Goal: Task Accomplishment & Management: Use online tool/utility

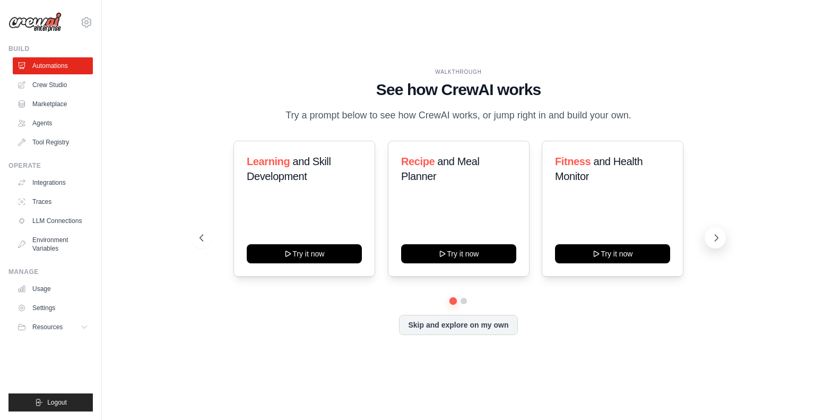
click at [714, 237] on icon at bounding box center [716, 237] width 11 height 11
click at [204, 241] on icon at bounding box center [200, 237] width 11 height 11
click at [34, 89] on link "Crew Studio" at bounding box center [54, 84] width 80 height 17
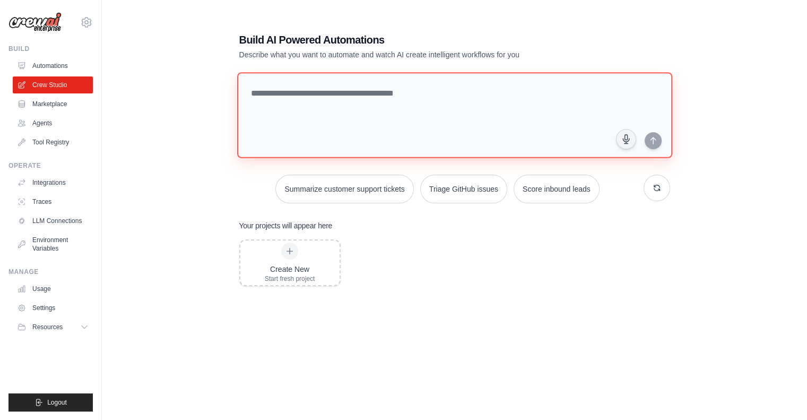
click at [382, 93] on textarea at bounding box center [454, 115] width 435 height 86
paste textarea "**********"
drag, startPoint x: 441, startPoint y: 124, endPoint x: 159, endPoint y: 98, distance: 282.8
click at [159, 98] on div "**********" at bounding box center [454, 221] width 671 height 420
click at [403, 108] on textarea "**********" at bounding box center [454, 115] width 435 height 86
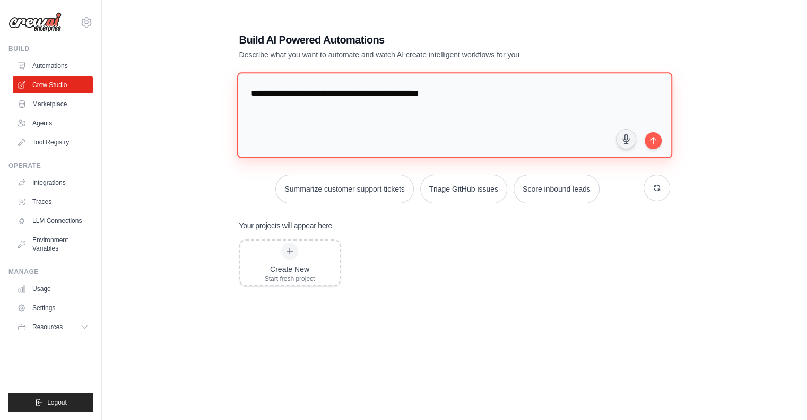
drag, startPoint x: 367, startPoint y: 86, endPoint x: 45, endPoint y: 49, distance: 324.0
click at [45, 49] on div "[EMAIL_ADDRESS][DOMAIN_NAME] Settings Build Automations Crew Studio" at bounding box center [403, 220] width 807 height 441
paste textarea "**********"
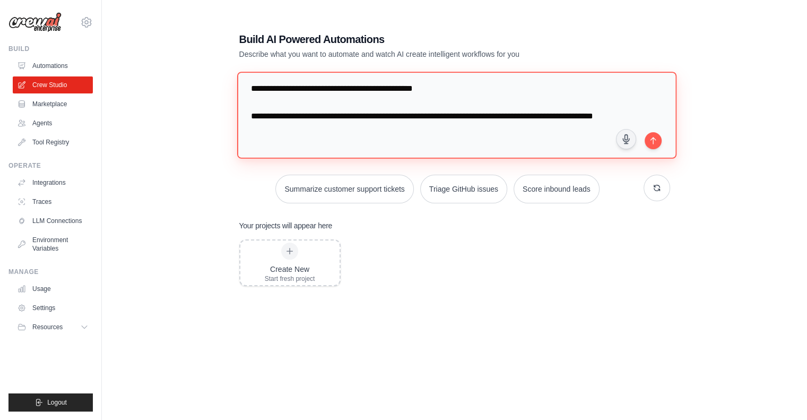
scroll to position [46, 0]
type textarea "**********"
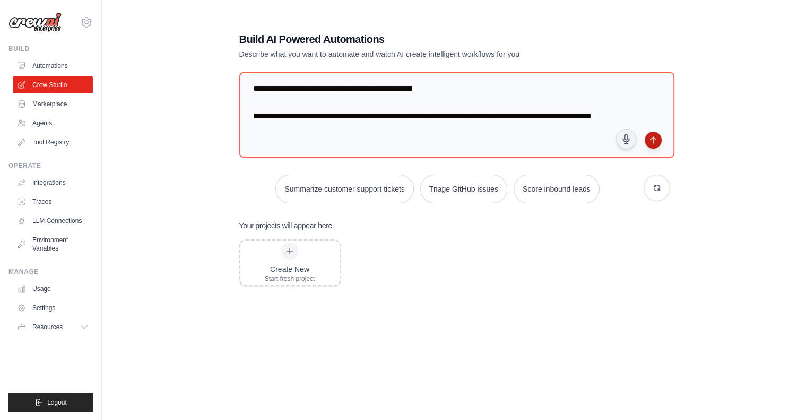
click at [655, 136] on icon "submit" at bounding box center [653, 140] width 8 height 8
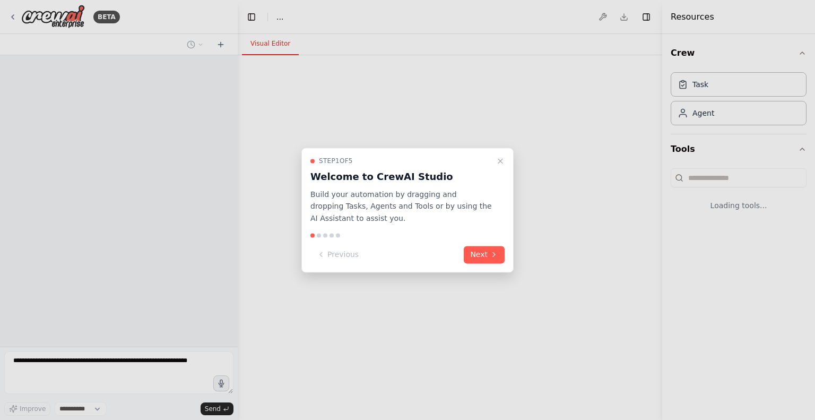
select select "****"
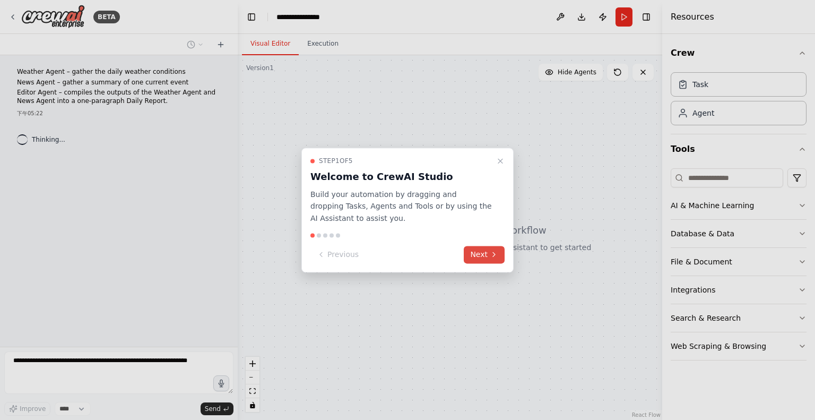
click at [487, 250] on button "Next" at bounding box center [484, 255] width 41 height 18
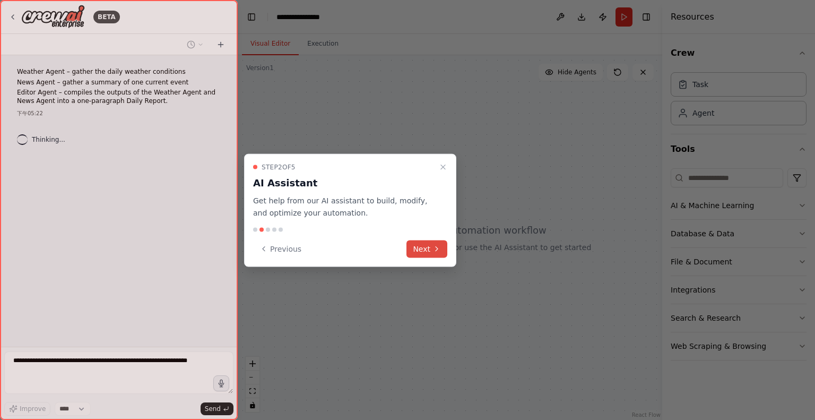
click at [433, 247] on icon at bounding box center [436, 249] width 8 height 8
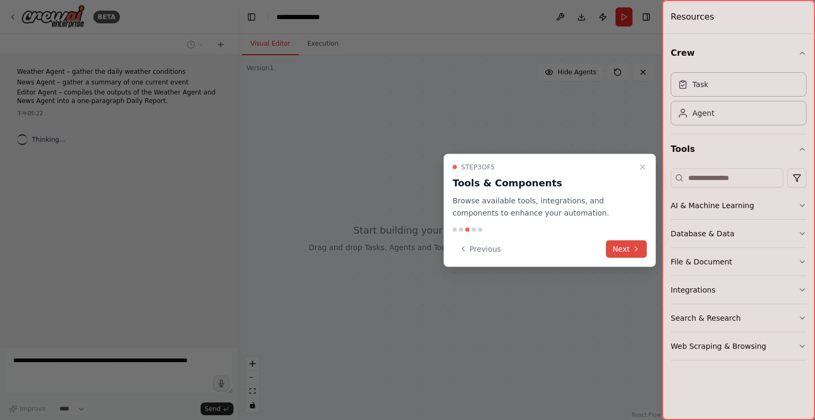
click at [626, 250] on button "Next" at bounding box center [626, 249] width 41 height 18
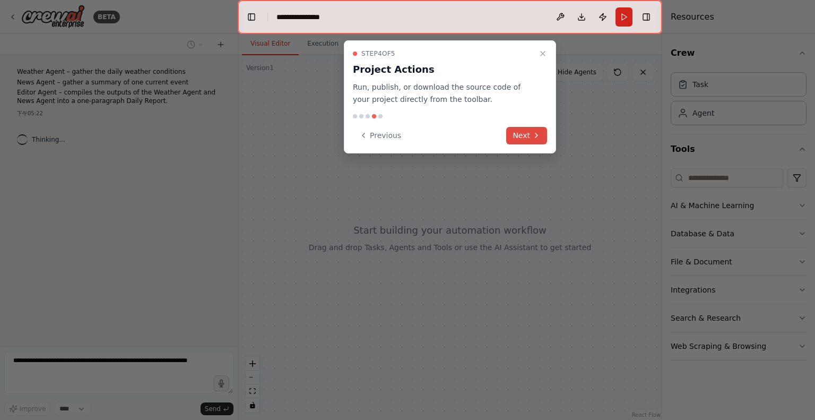
click at [536, 141] on button "Next" at bounding box center [526, 136] width 41 height 18
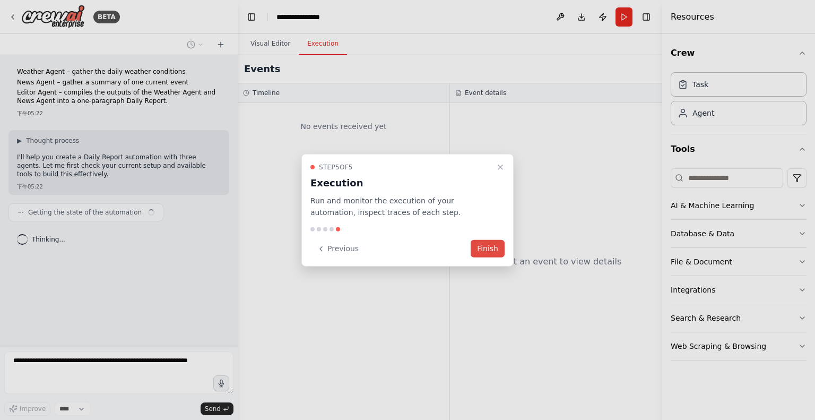
click at [498, 245] on button "Finish" at bounding box center [487, 249] width 34 height 18
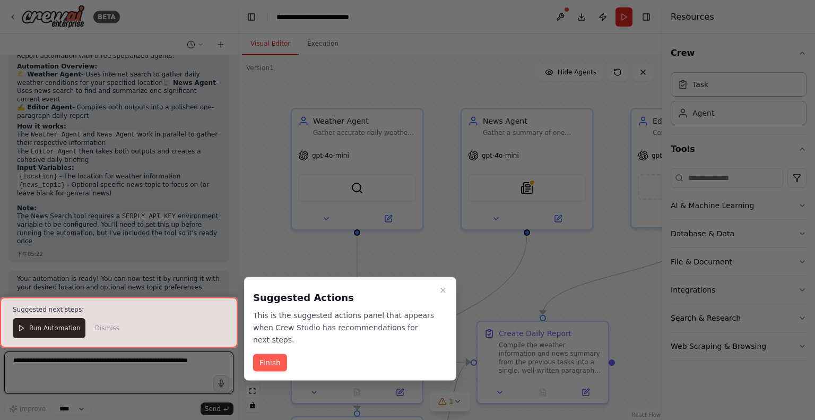
scroll to position [754, 0]
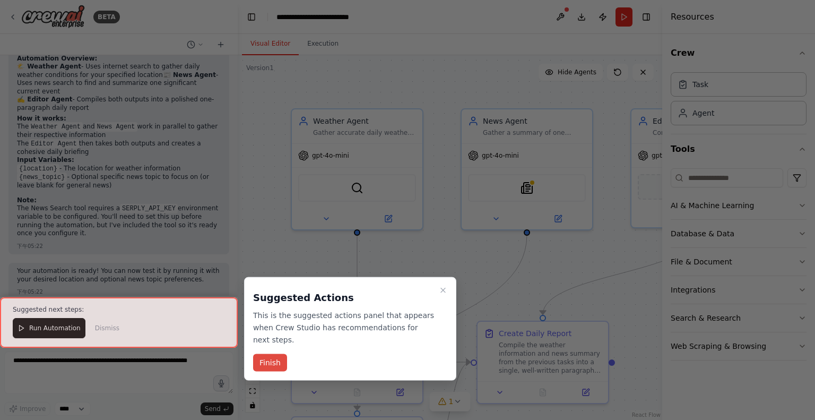
click at [277, 354] on button "Finish" at bounding box center [270, 363] width 34 height 18
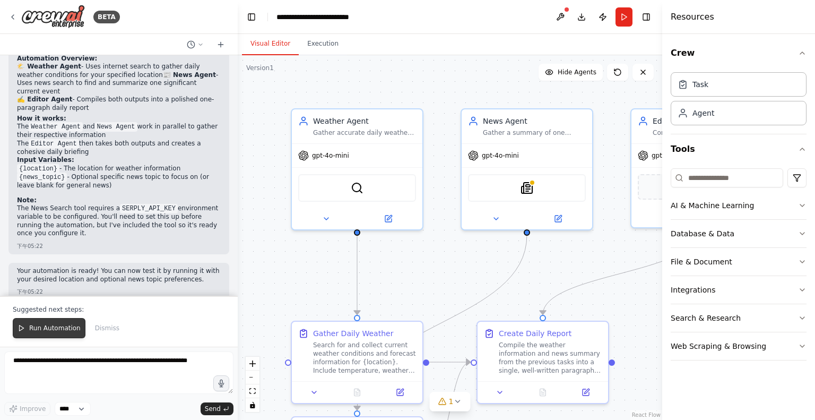
click at [45, 324] on button "Run Automation" at bounding box center [49, 328] width 73 height 20
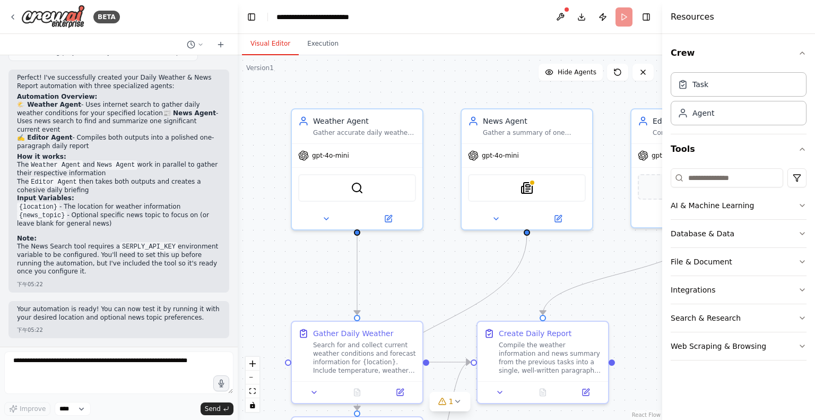
scroll to position [704, 0]
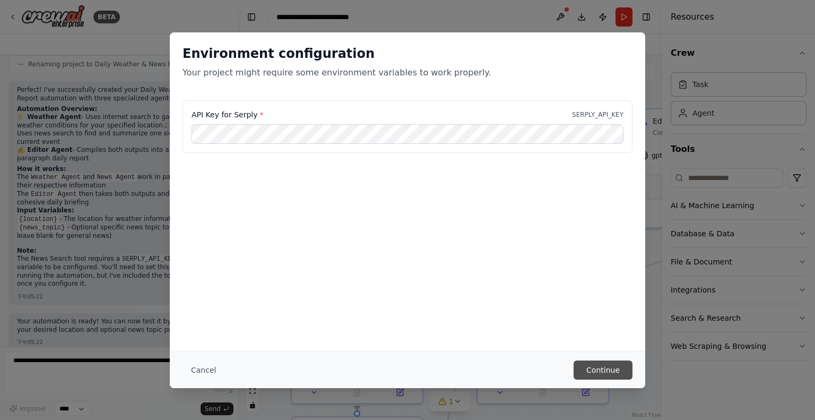
click at [615, 369] on button "Continue" at bounding box center [602, 369] width 59 height 19
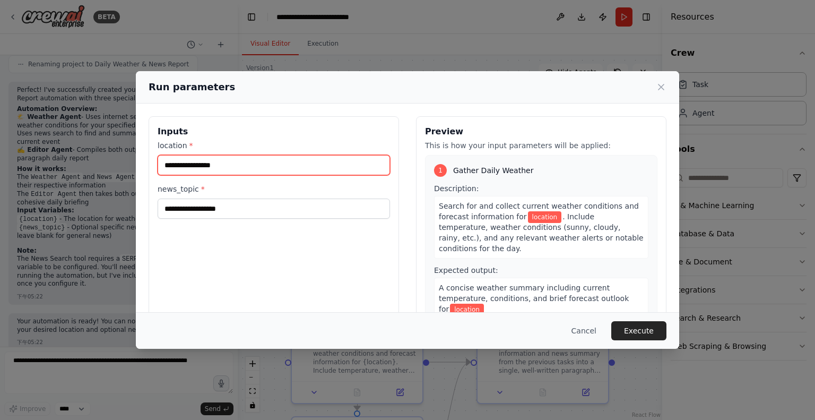
click at [255, 163] on input "location *" at bounding box center [274, 165] width 232 height 20
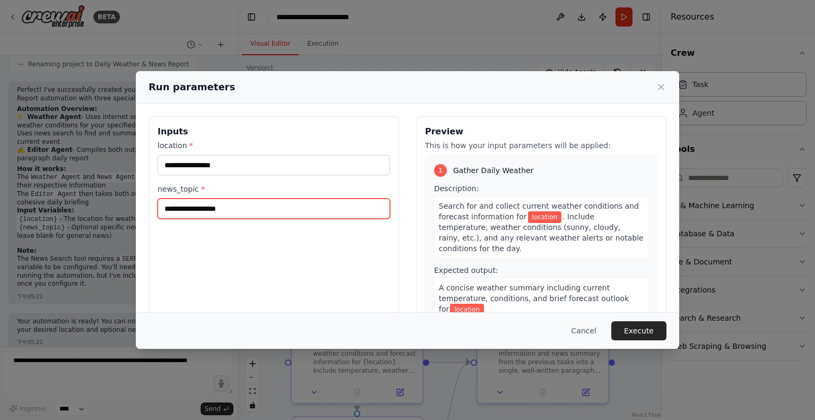
click at [242, 204] on input "news_topic *" at bounding box center [274, 208] width 232 height 20
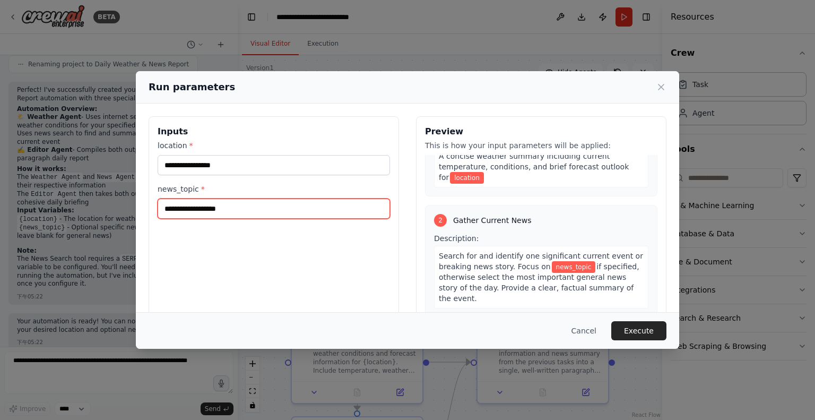
scroll to position [0, 0]
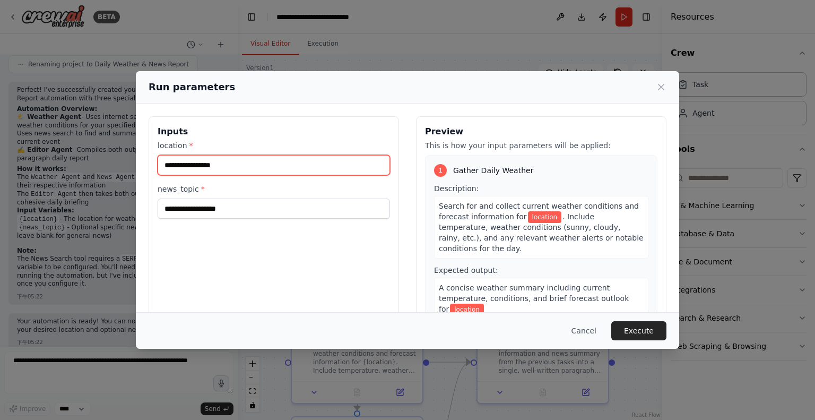
click at [242, 171] on input "location *" at bounding box center [274, 165] width 232 height 20
type input "*"
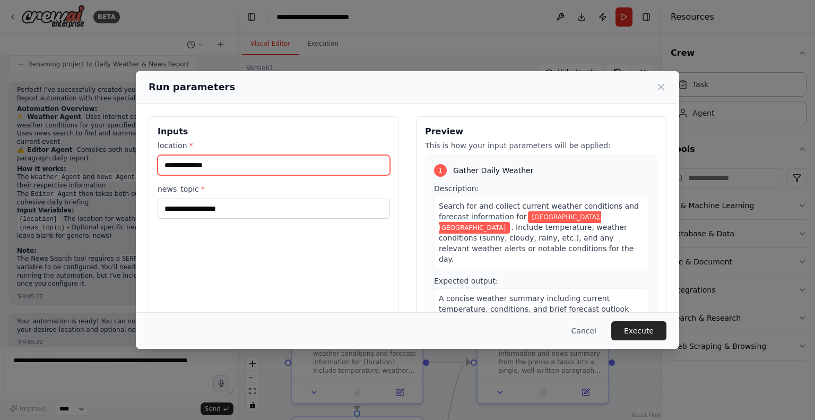
type input "**********"
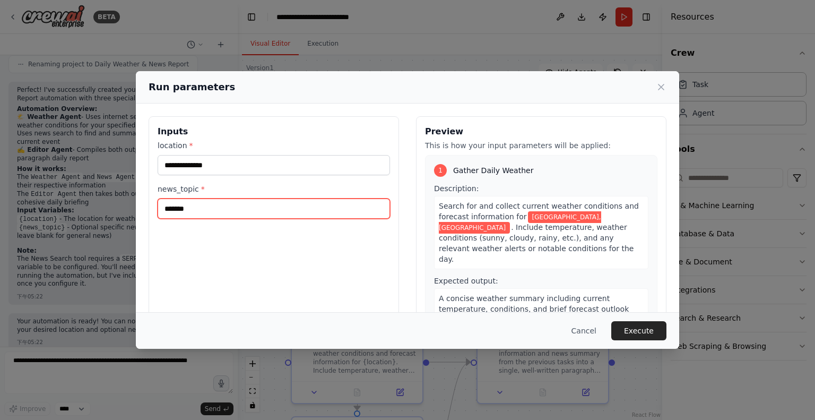
type input "*******"
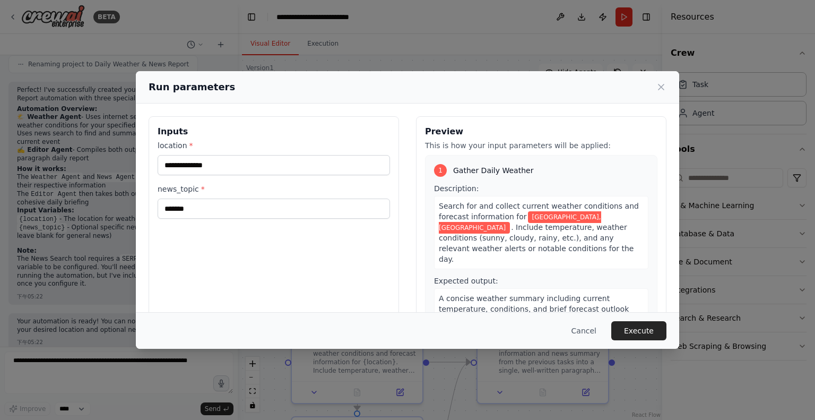
click at [649, 333] on button "Execute" at bounding box center [638, 330] width 55 height 19
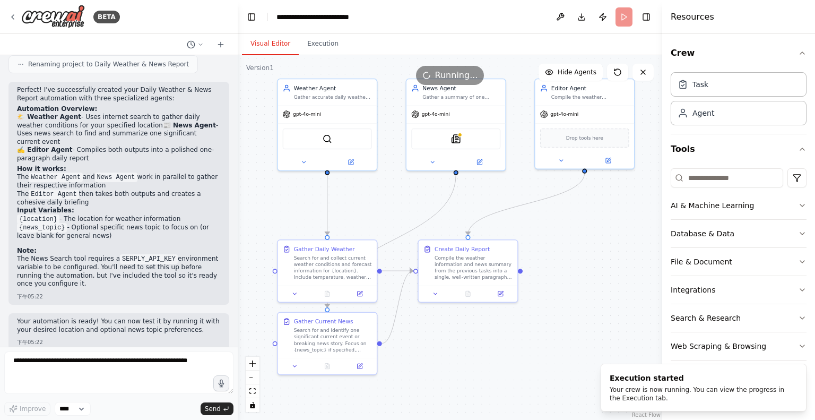
drag, startPoint x: 463, startPoint y: 261, endPoint x: 416, endPoint y: 196, distance: 81.0
click at [416, 196] on div ".deletable-edge-delete-btn { width: 20px; height: 20px; border: 0px solid #ffff…" at bounding box center [450, 237] width 424 height 364
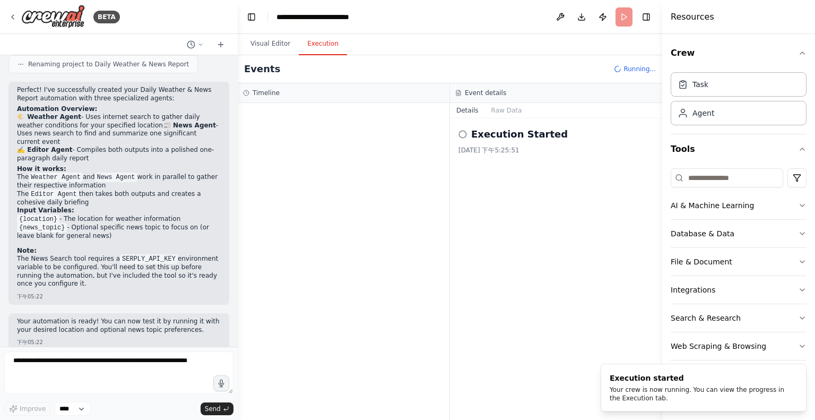
click at [320, 47] on button "Execution" at bounding box center [323, 44] width 48 height 22
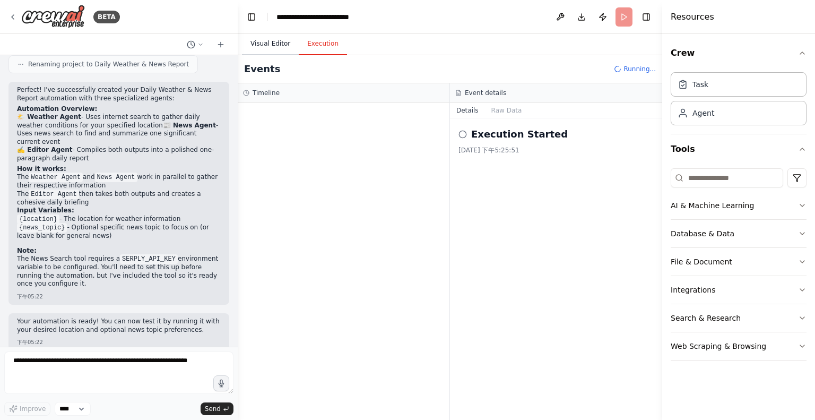
click at [268, 41] on button "Visual Editor" at bounding box center [270, 44] width 57 height 22
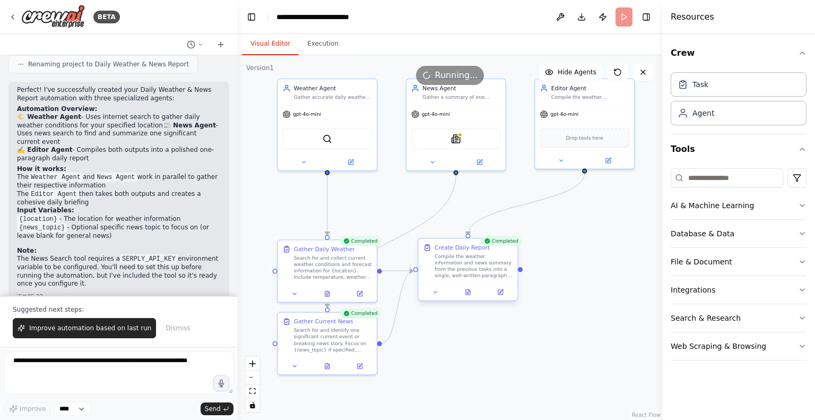
scroll to position [754, 0]
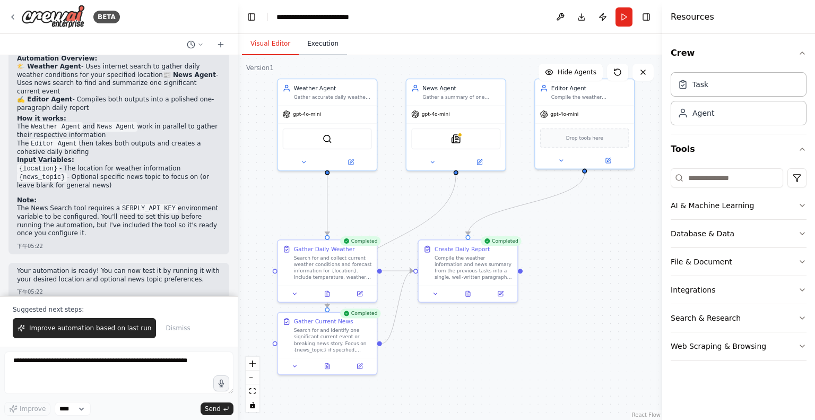
click at [318, 38] on button "Execution" at bounding box center [323, 44] width 48 height 22
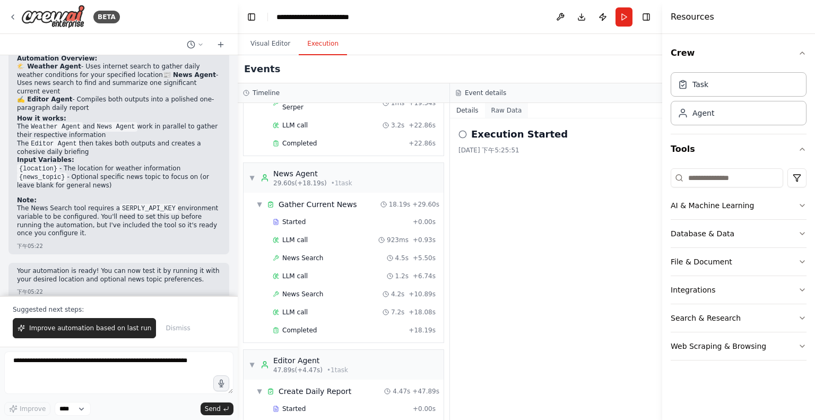
click at [501, 114] on button "Raw Data" at bounding box center [506, 110] width 43 height 15
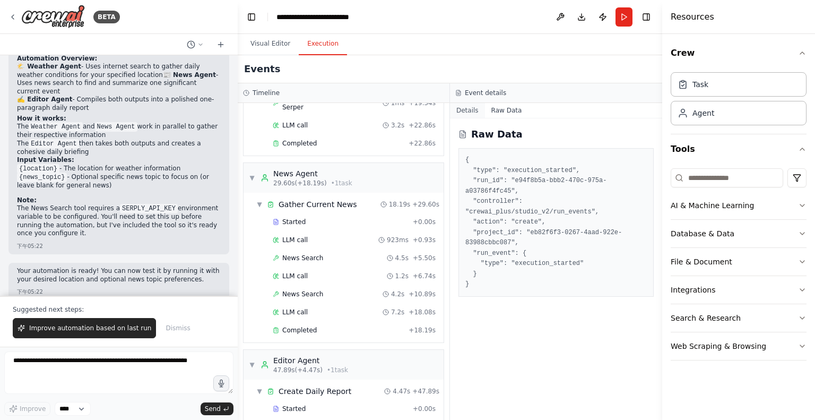
click at [475, 112] on button "Details" at bounding box center [467, 110] width 35 height 15
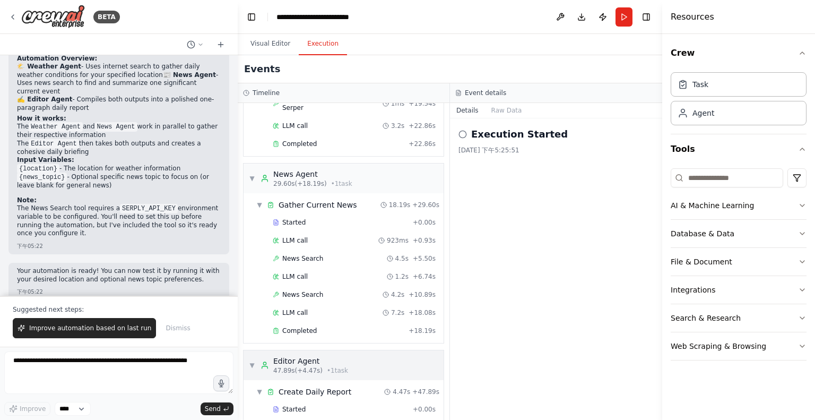
scroll to position [373, 0]
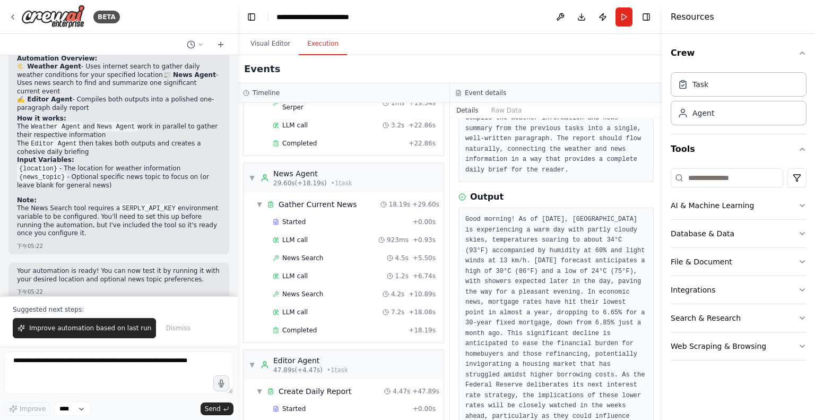
scroll to position [96, 0]
